Goal: Task Accomplishment & Management: Use online tool/utility

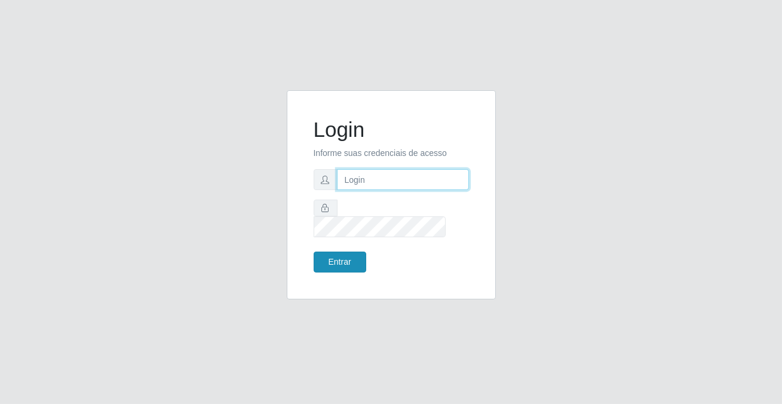
type input "[PERSON_NAME][EMAIL_ADDRESS][DOMAIN_NAME]"
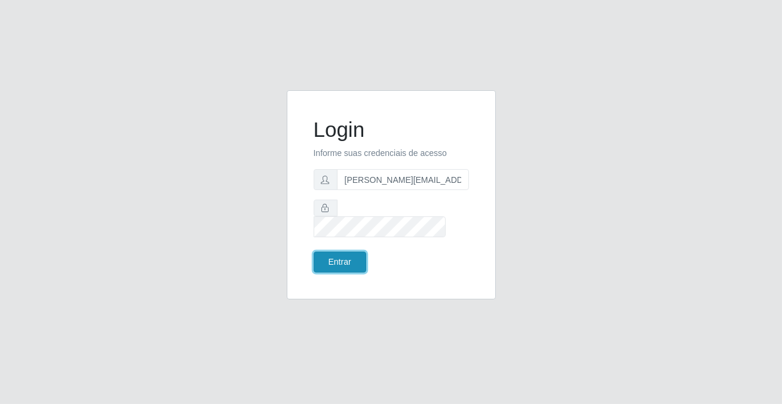
click at [317, 252] on button "Entrar" at bounding box center [340, 262] width 53 height 21
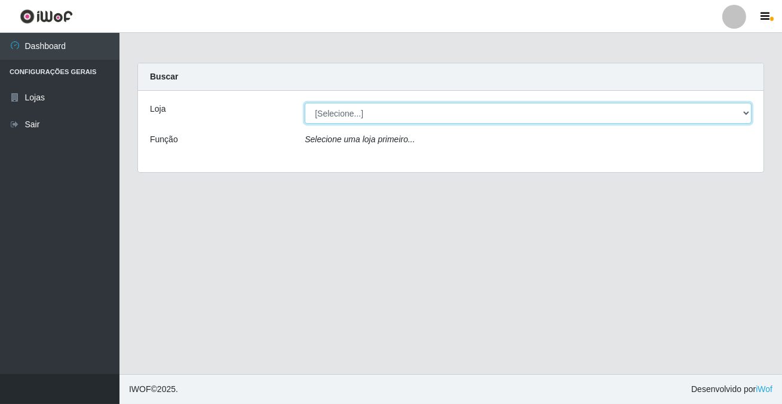
click at [353, 109] on select "[Selecione...] Rede Potiguar 2 - Macaíba" at bounding box center [528, 113] width 447 height 21
select select "101"
click at [305, 103] on select "[Selecione...] Rede Potiguar 2 - Macaíba" at bounding box center [528, 113] width 447 height 21
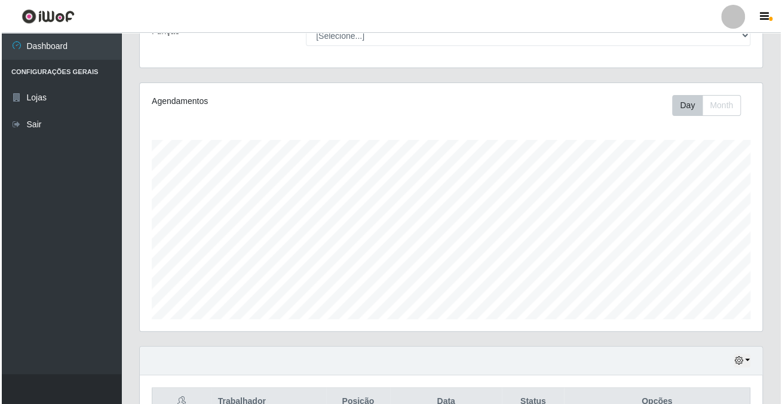
scroll to position [441, 0]
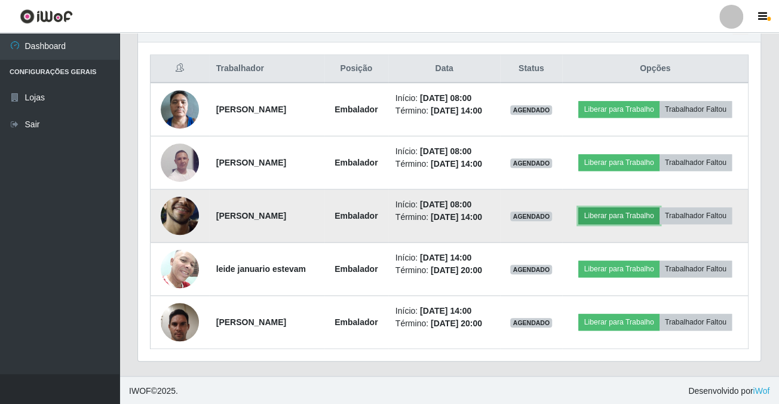
click at [621, 210] on button "Liberar para Trabalho" at bounding box center [618, 215] width 81 height 17
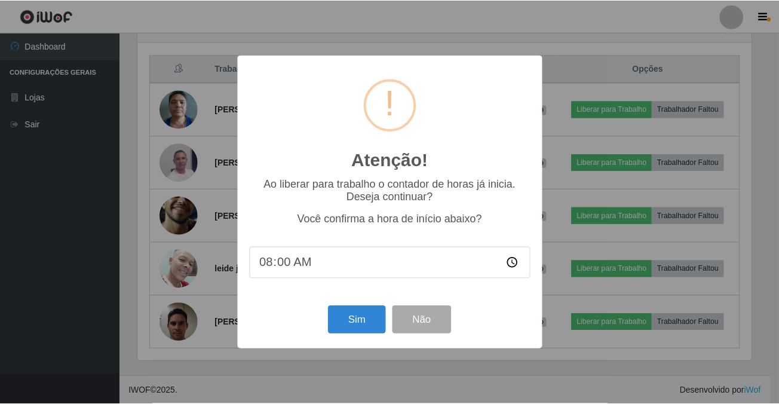
scroll to position [248, 616]
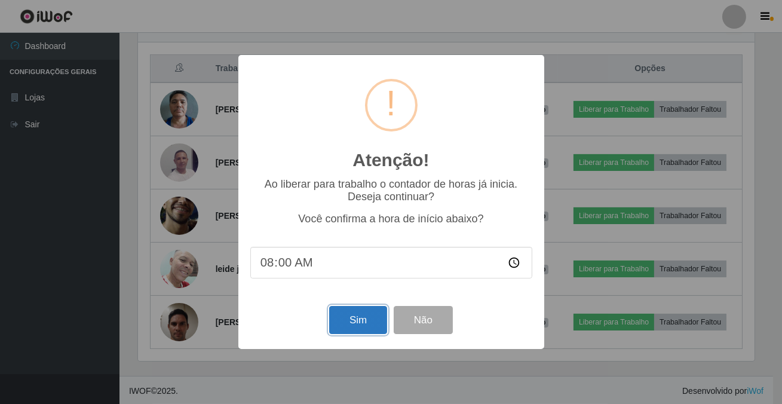
click at [344, 332] on button "Sim" at bounding box center [358, 320] width 58 height 28
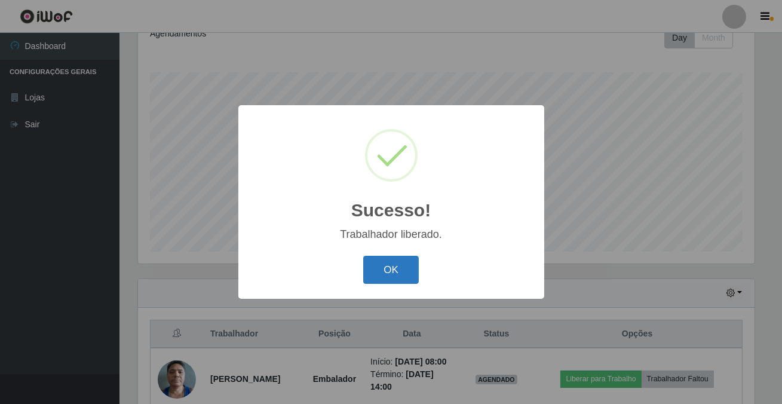
click at [391, 273] on button "OK" at bounding box center [391, 270] width 56 height 28
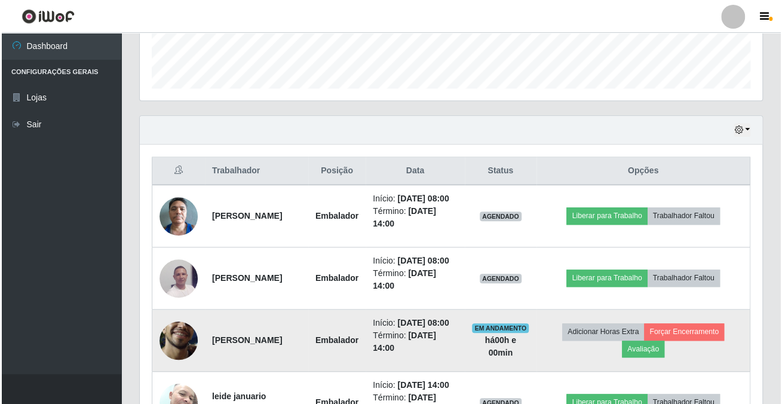
scroll to position [502, 0]
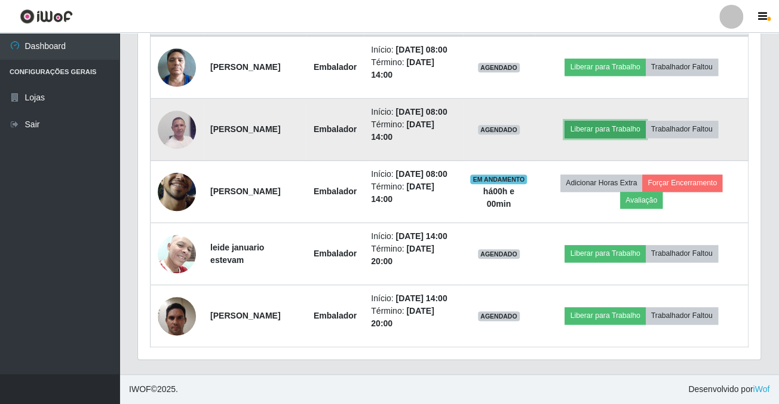
click at [640, 130] on button "Liberar para Trabalho" at bounding box center [605, 129] width 81 height 17
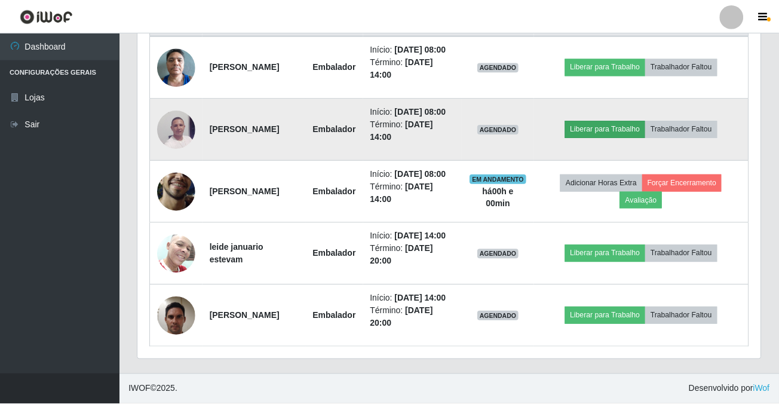
scroll to position [248, 616]
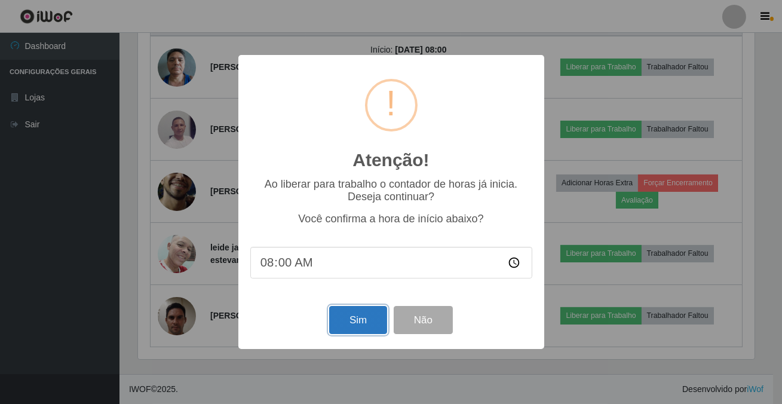
click at [370, 321] on button "Sim" at bounding box center [358, 320] width 58 height 28
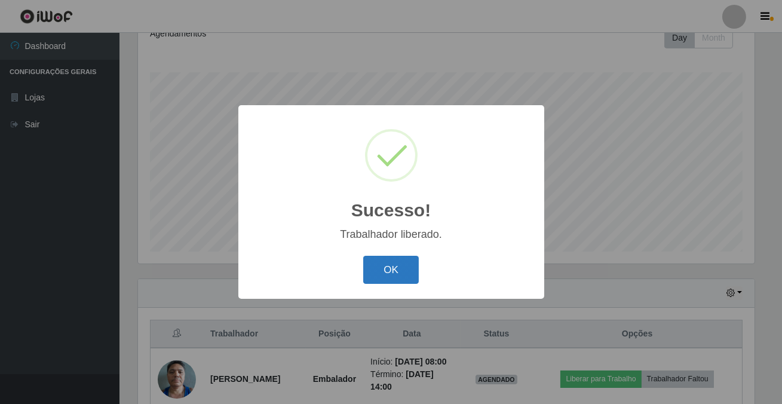
click at [408, 280] on button "OK" at bounding box center [391, 270] width 56 height 28
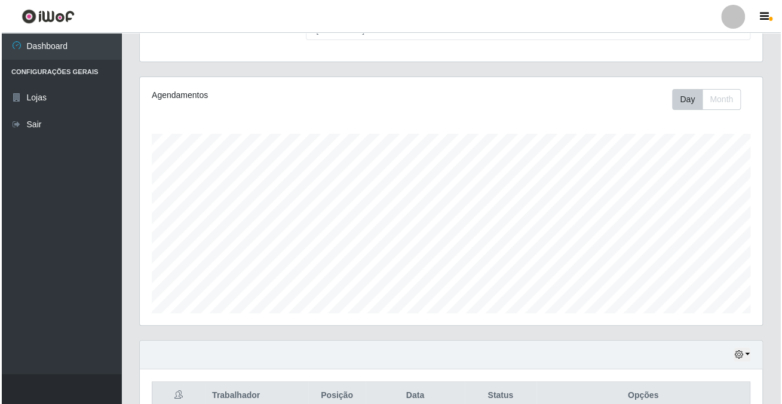
scroll to position [277, 0]
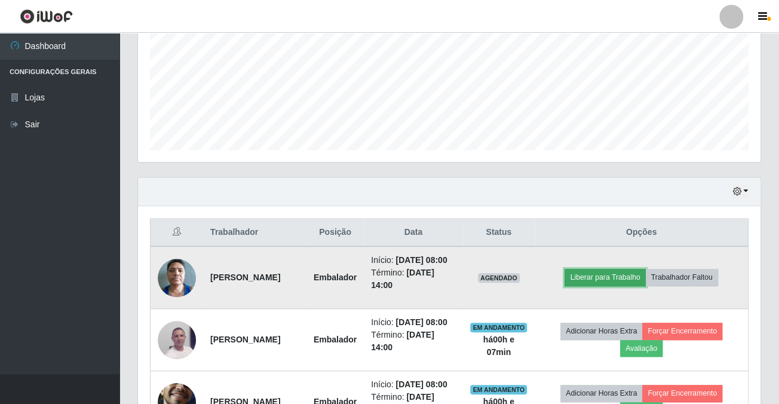
click at [627, 281] on button "Liberar para Trabalho" at bounding box center [605, 277] width 81 height 17
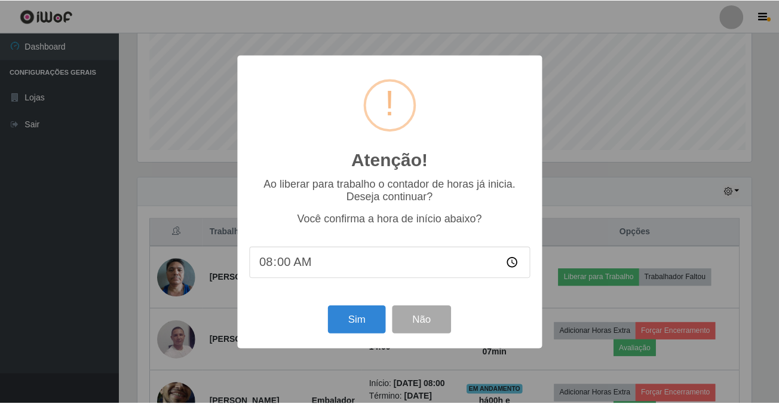
scroll to position [248, 616]
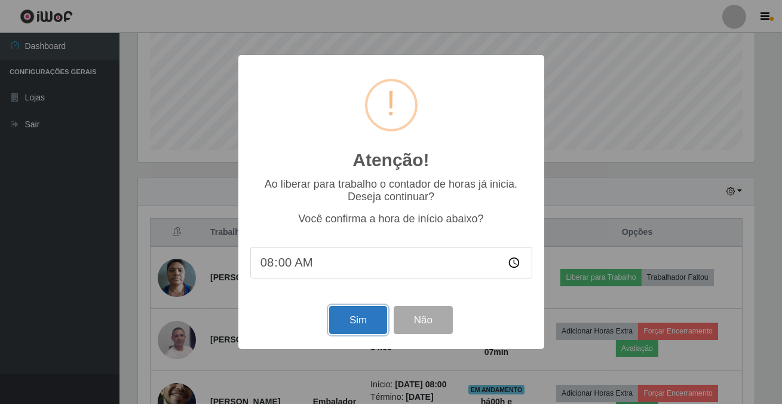
click at [346, 323] on button "Sim" at bounding box center [358, 320] width 58 height 28
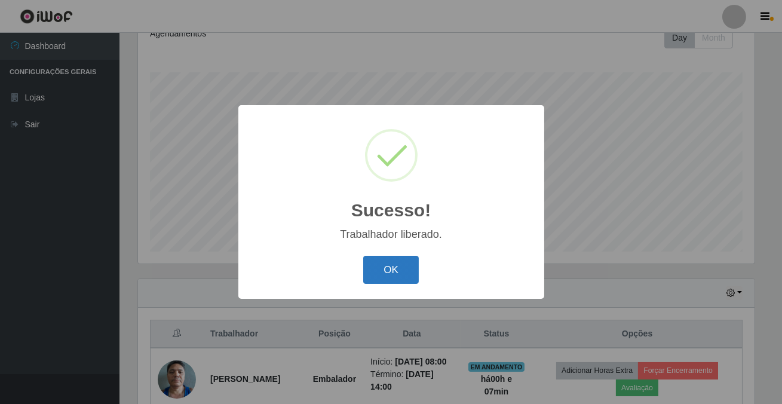
click at [378, 262] on button "OK" at bounding box center [391, 270] width 56 height 28
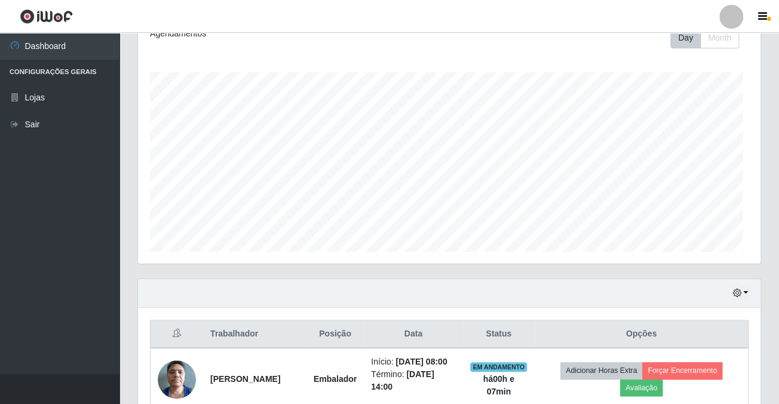
scroll to position [248, 622]
